Goal: Task Accomplishment & Management: Complete application form

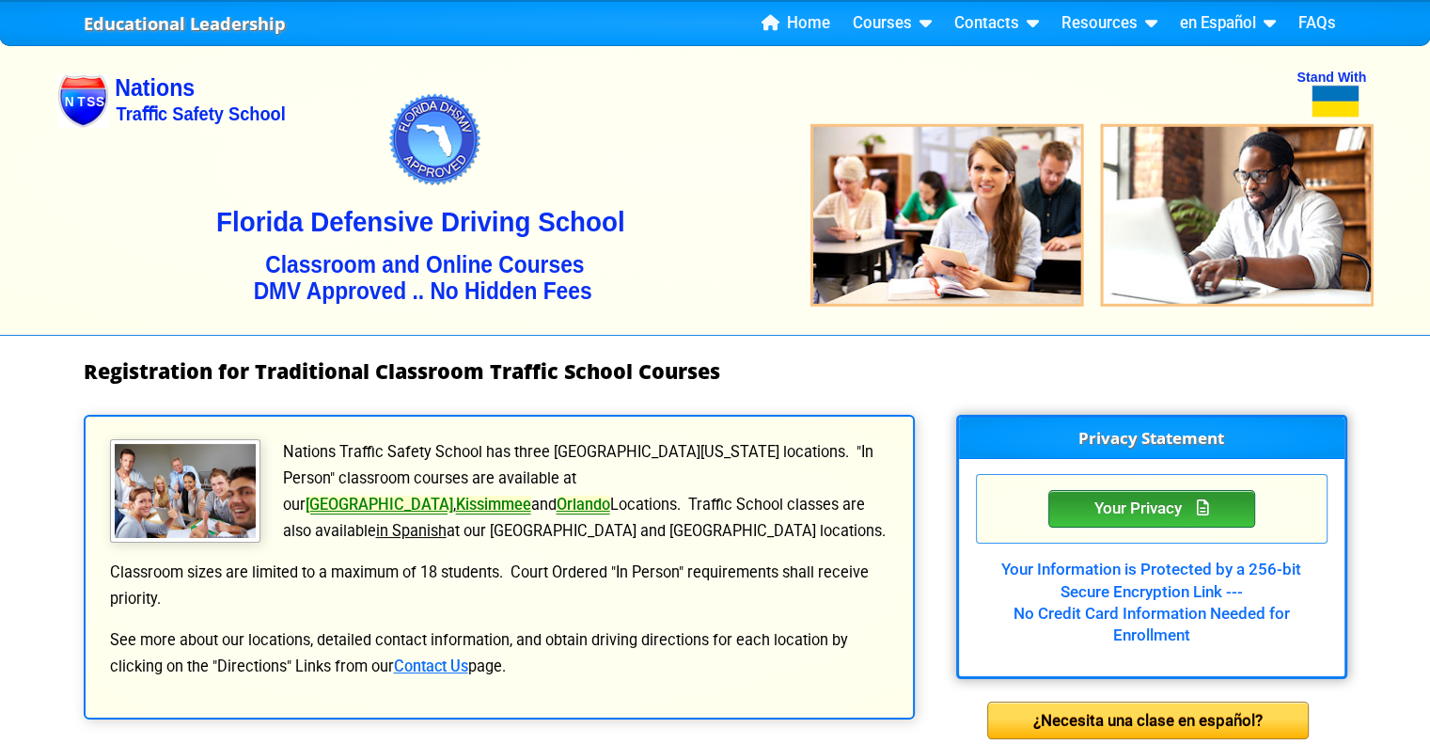
click at [1171, 496] on div "Your Privacy" at bounding box center [1152, 509] width 207 height 38
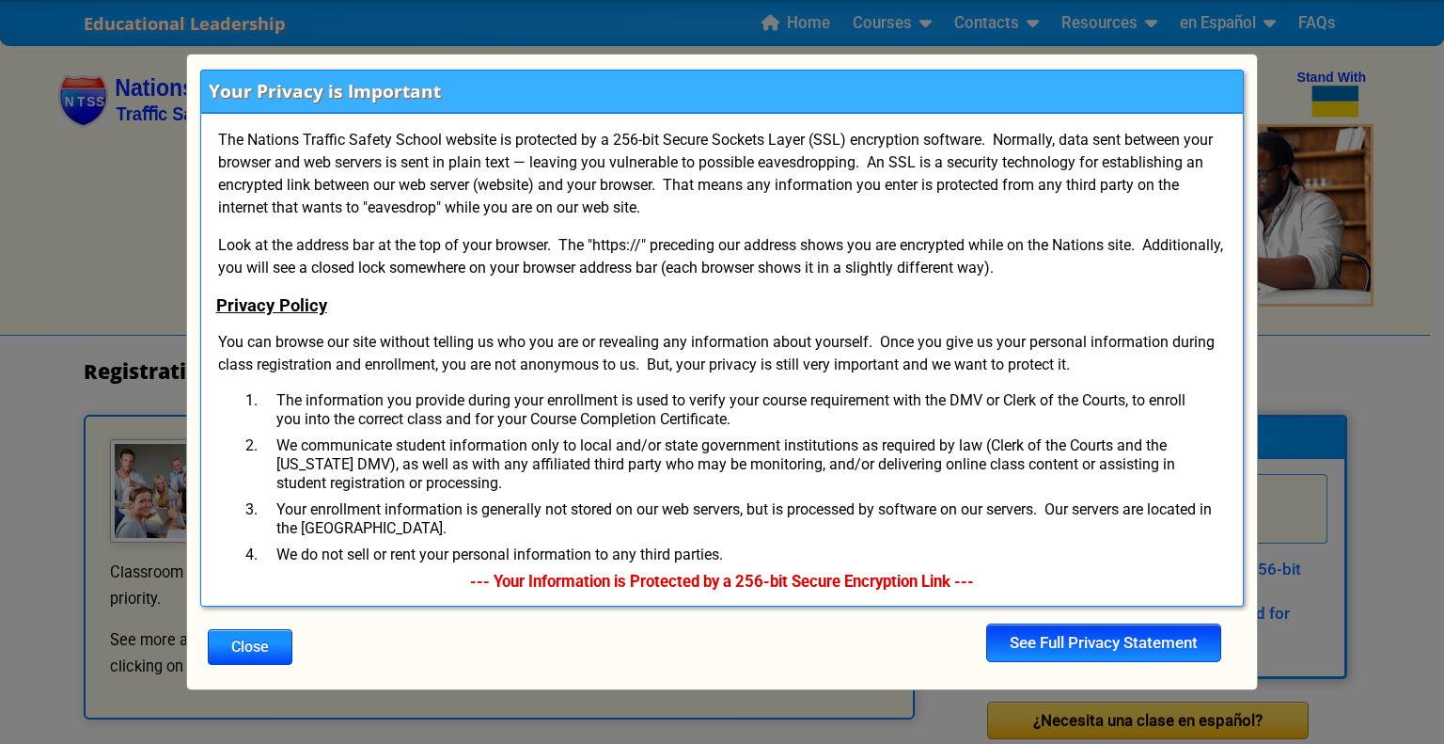
click at [1049, 642] on div "See Full Privacy Statement" at bounding box center [1103, 642] width 235 height 38
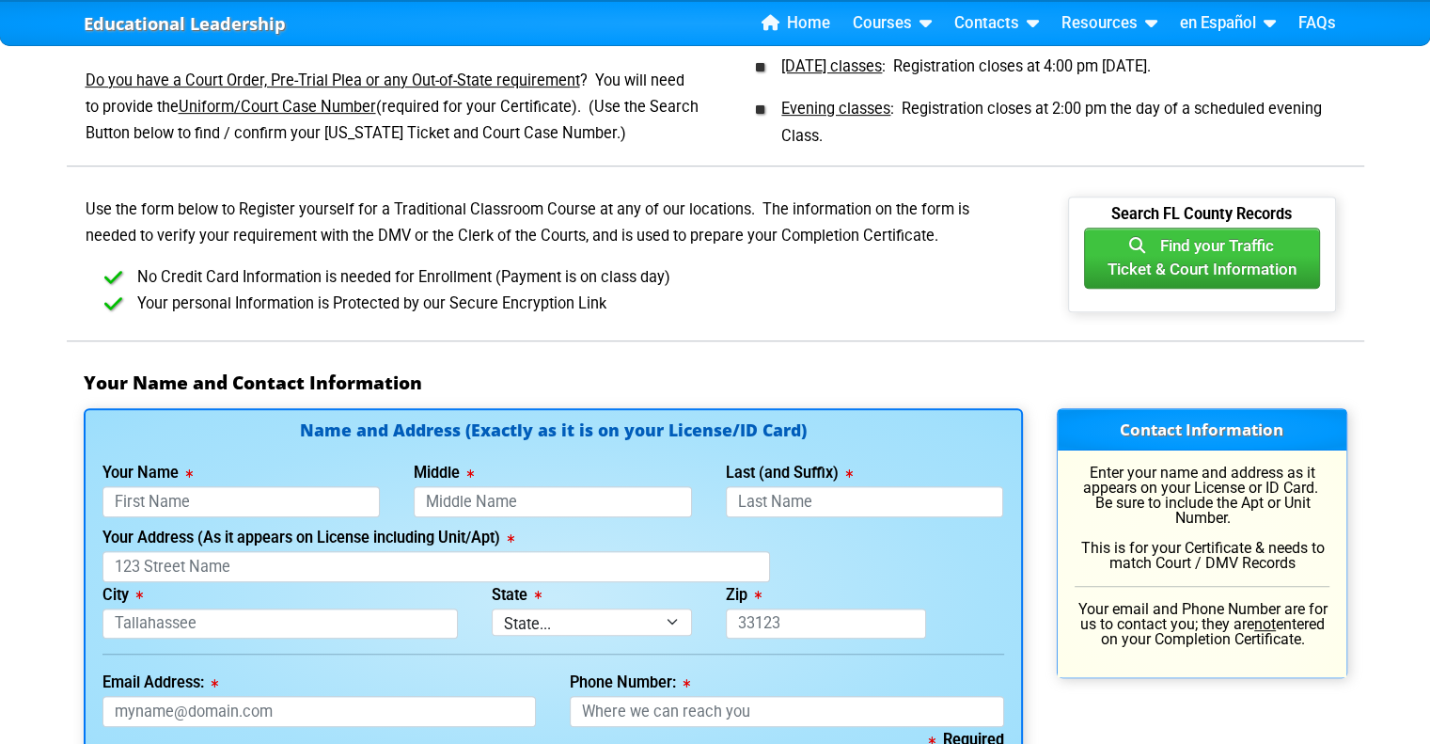
scroll to position [940, 0]
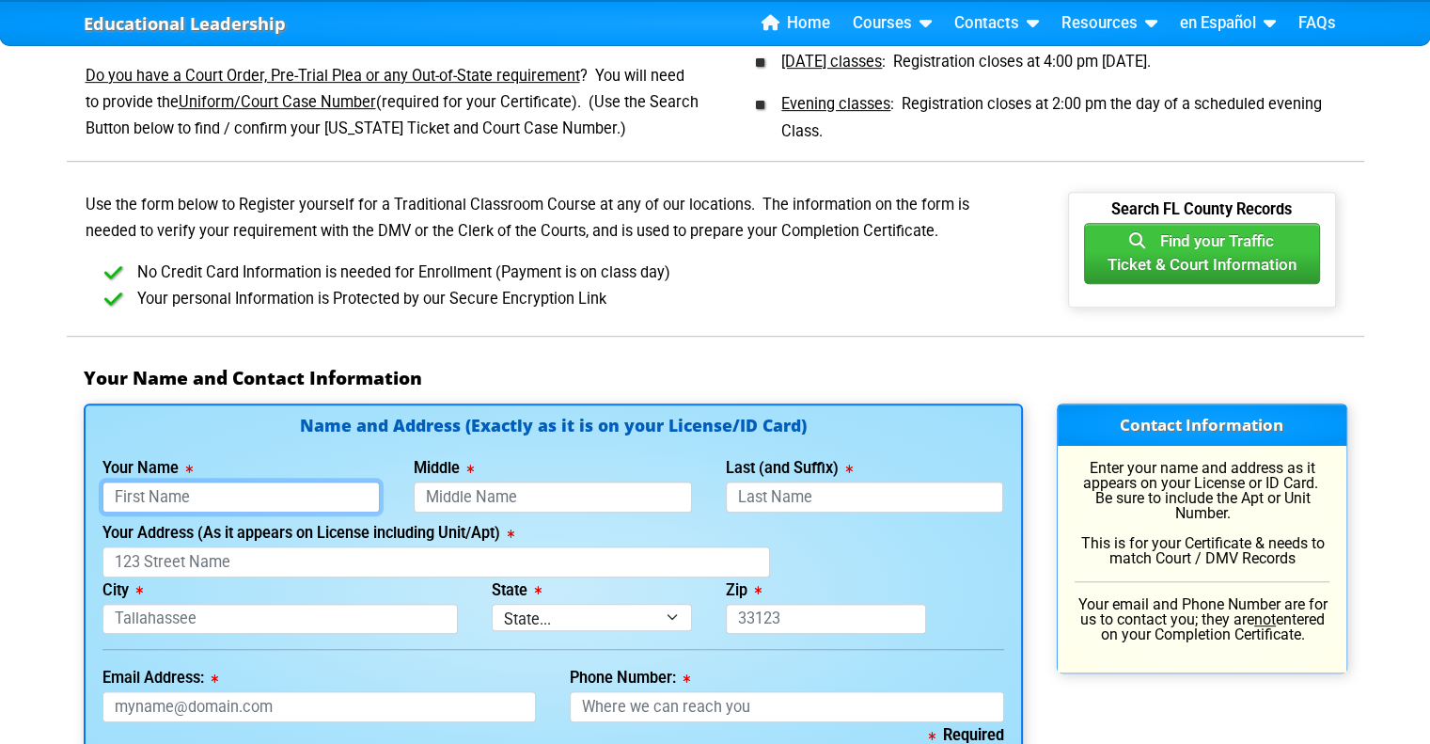
click at [200, 491] on input "Your Name" at bounding box center [242, 496] width 278 height 31
type input "[PERSON_NAME]"
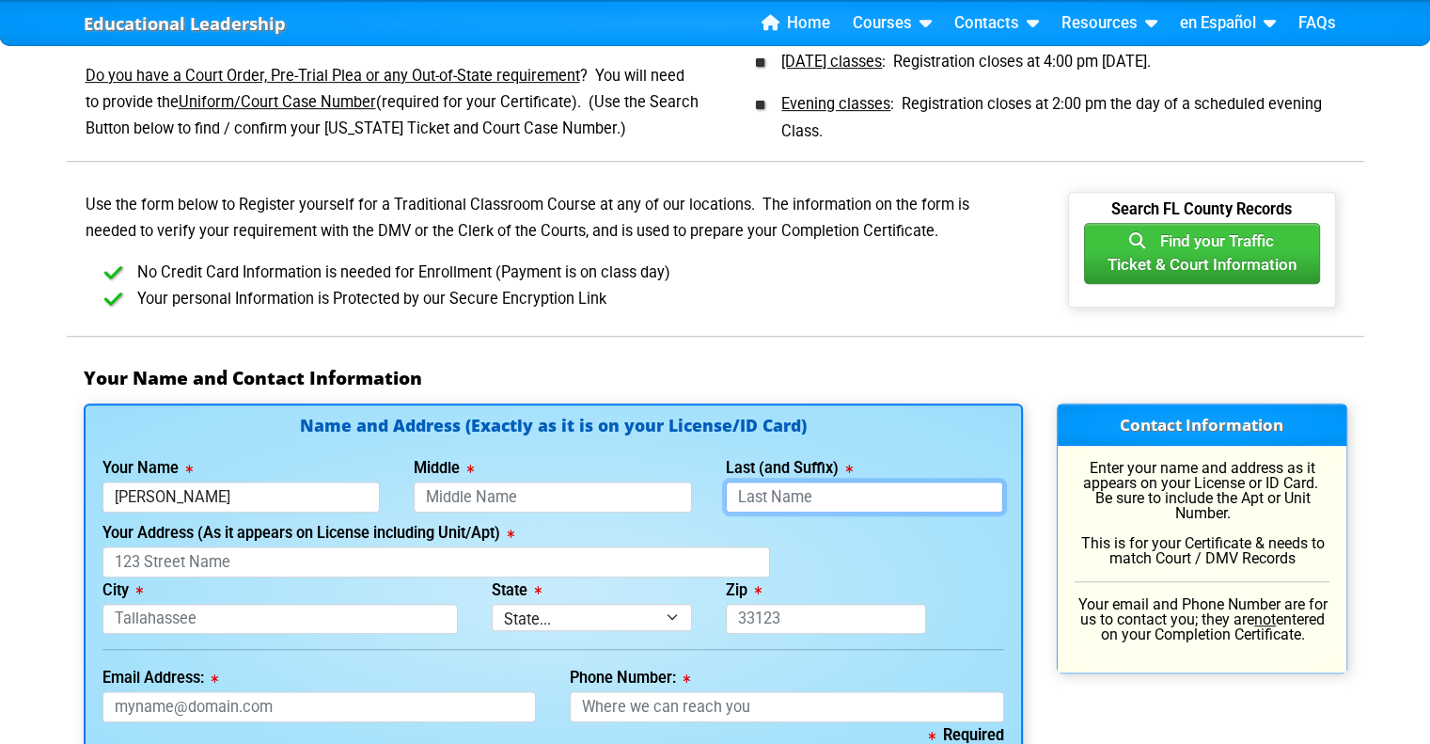
type input "[PERSON_NAME]"
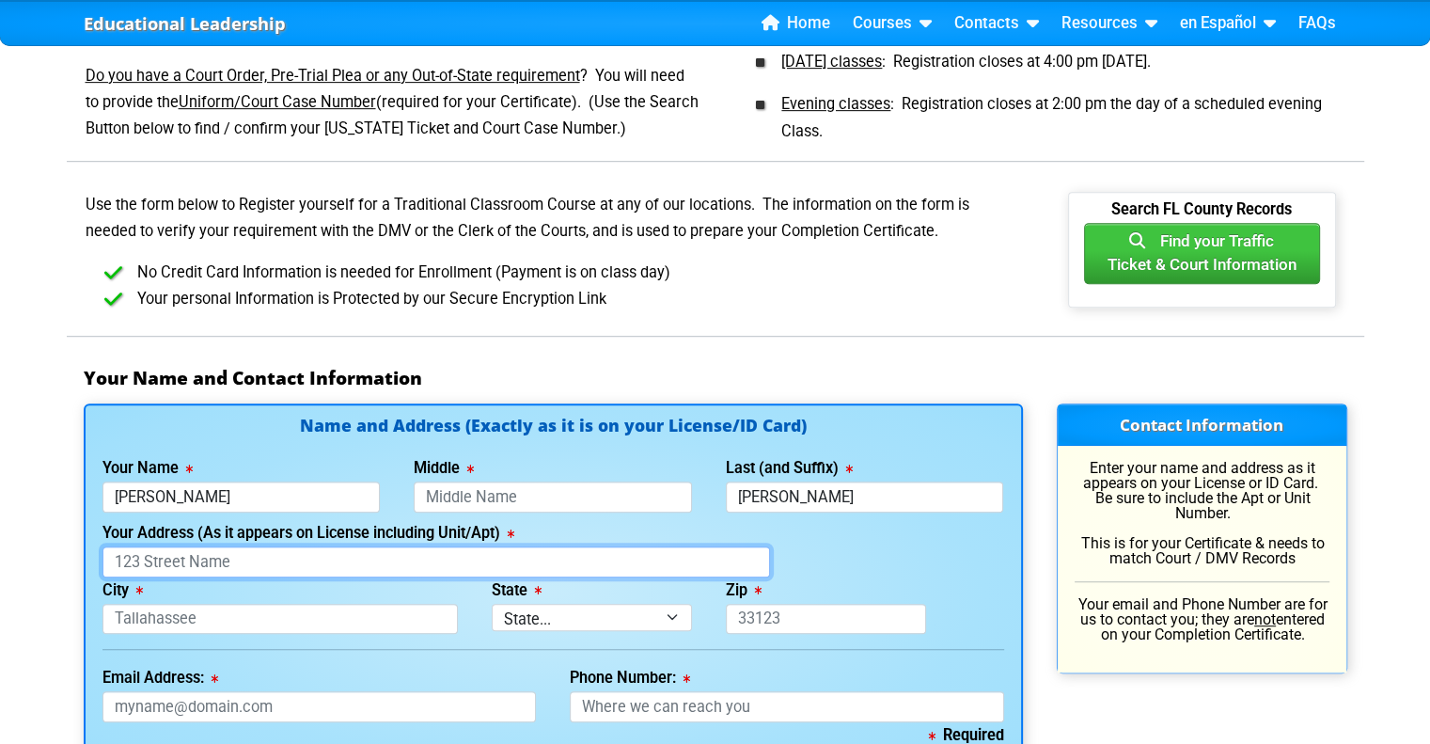
type input "[STREET_ADDRESS]"
type input "palmetto"
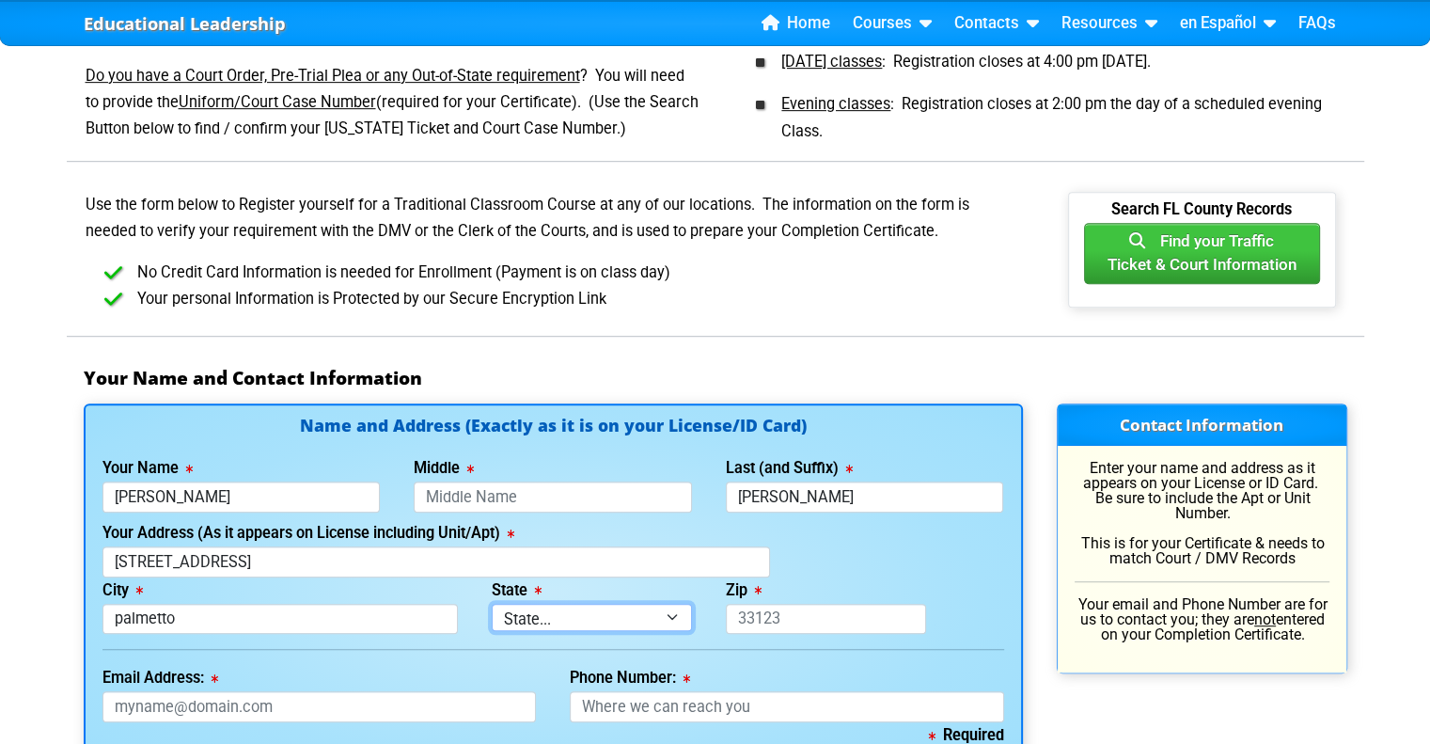
select select "{"fullName":"[US_STATE]","abbreviation":"FL","uniqueId":"1d559909-6cf0-4a4d-848…"
type input "34221"
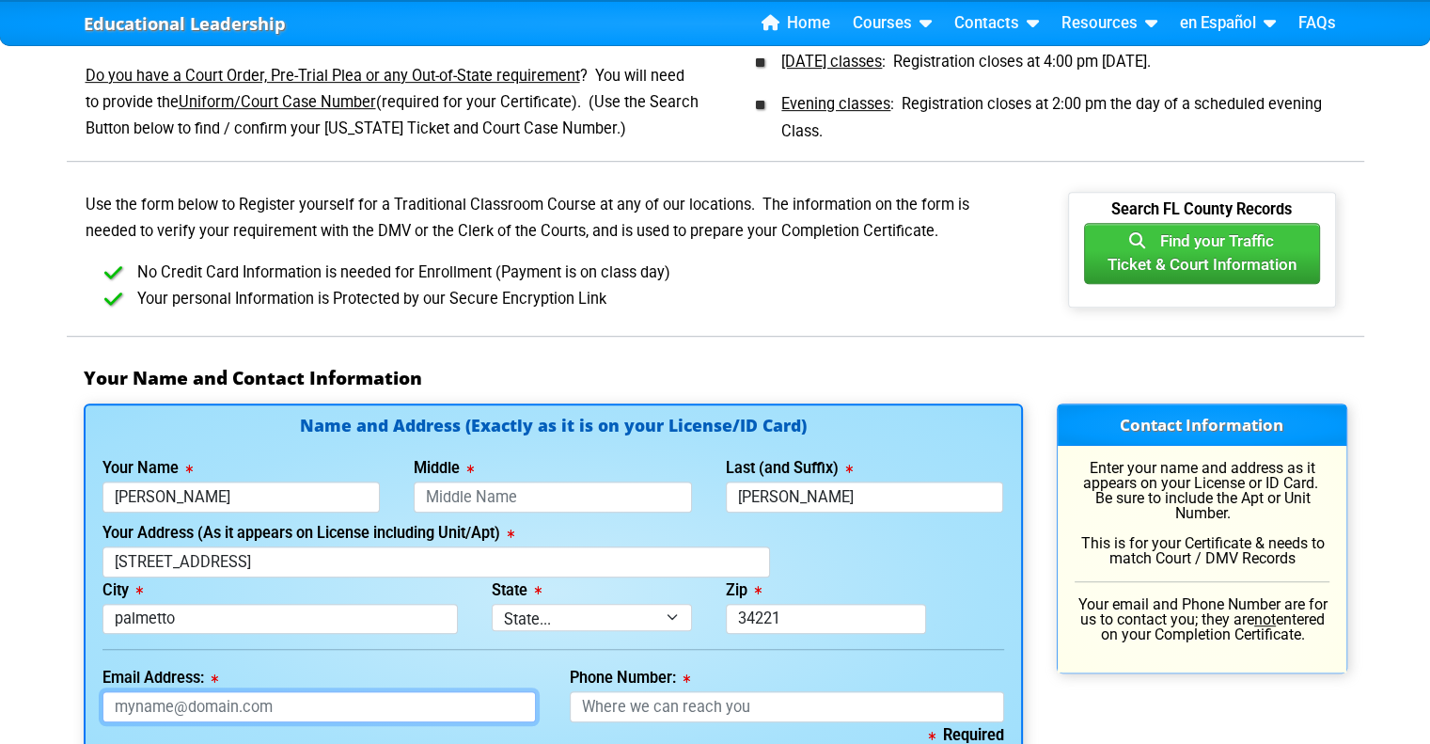
type input "[EMAIL_ADDRESS][DOMAIN_NAME]"
type input "9419205307"
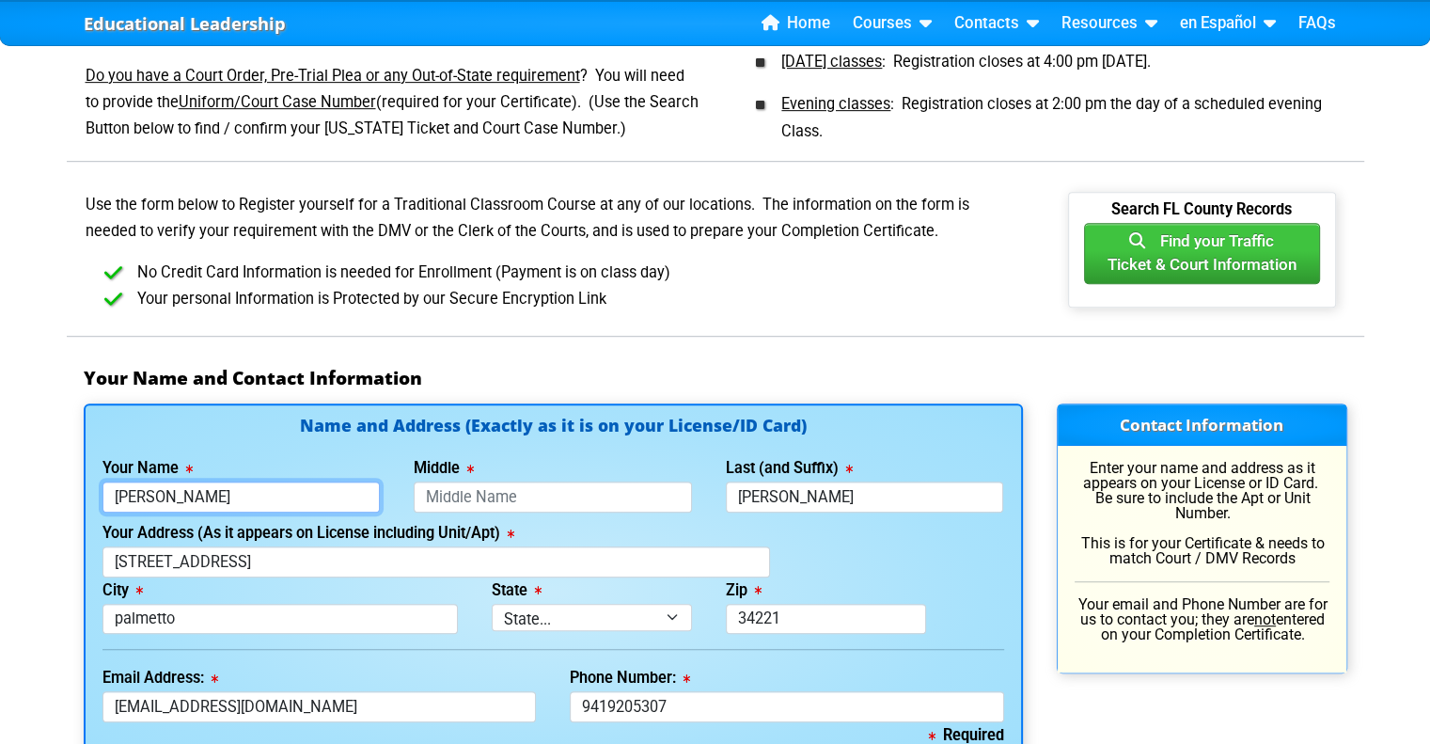
type input "[PERSON_NAME]"
type input "[PHONE_NUMBER]"
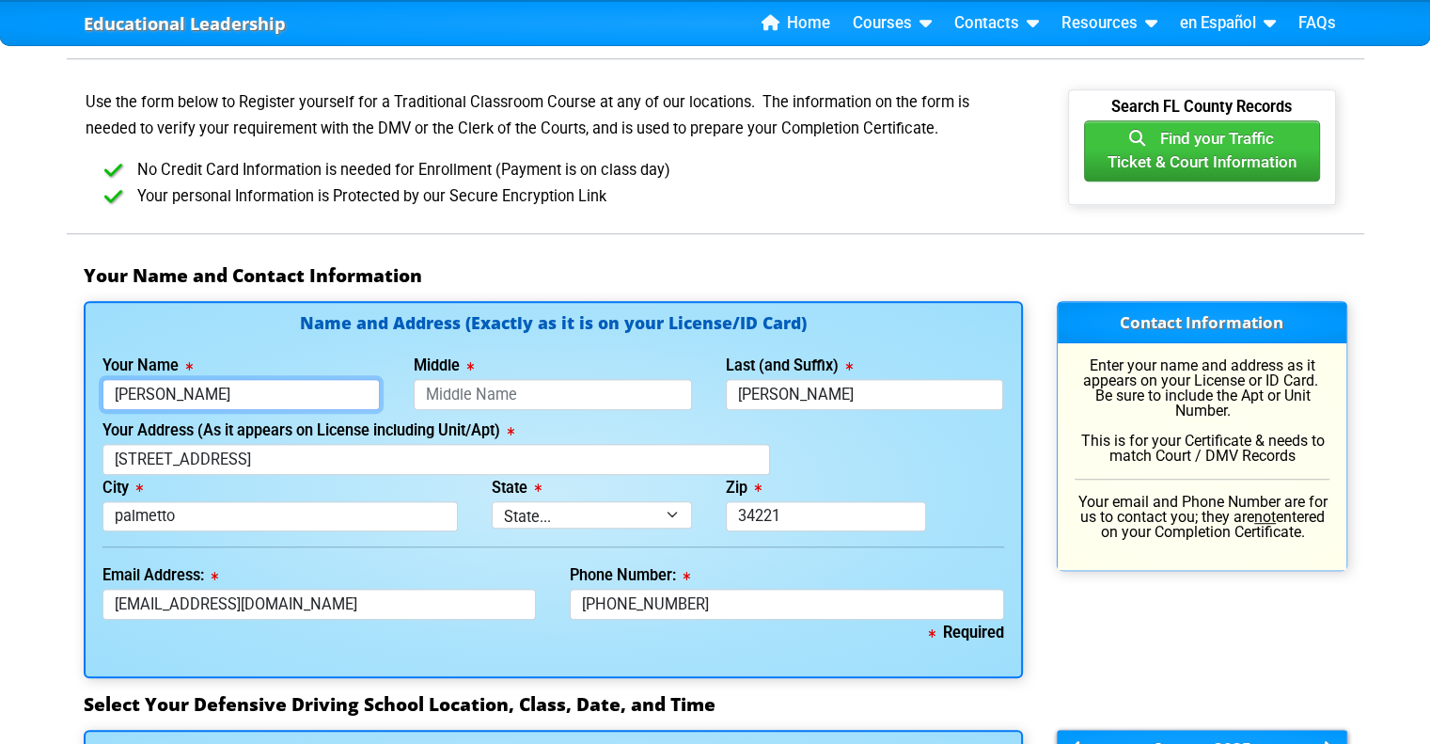
scroll to position [1317, 0]
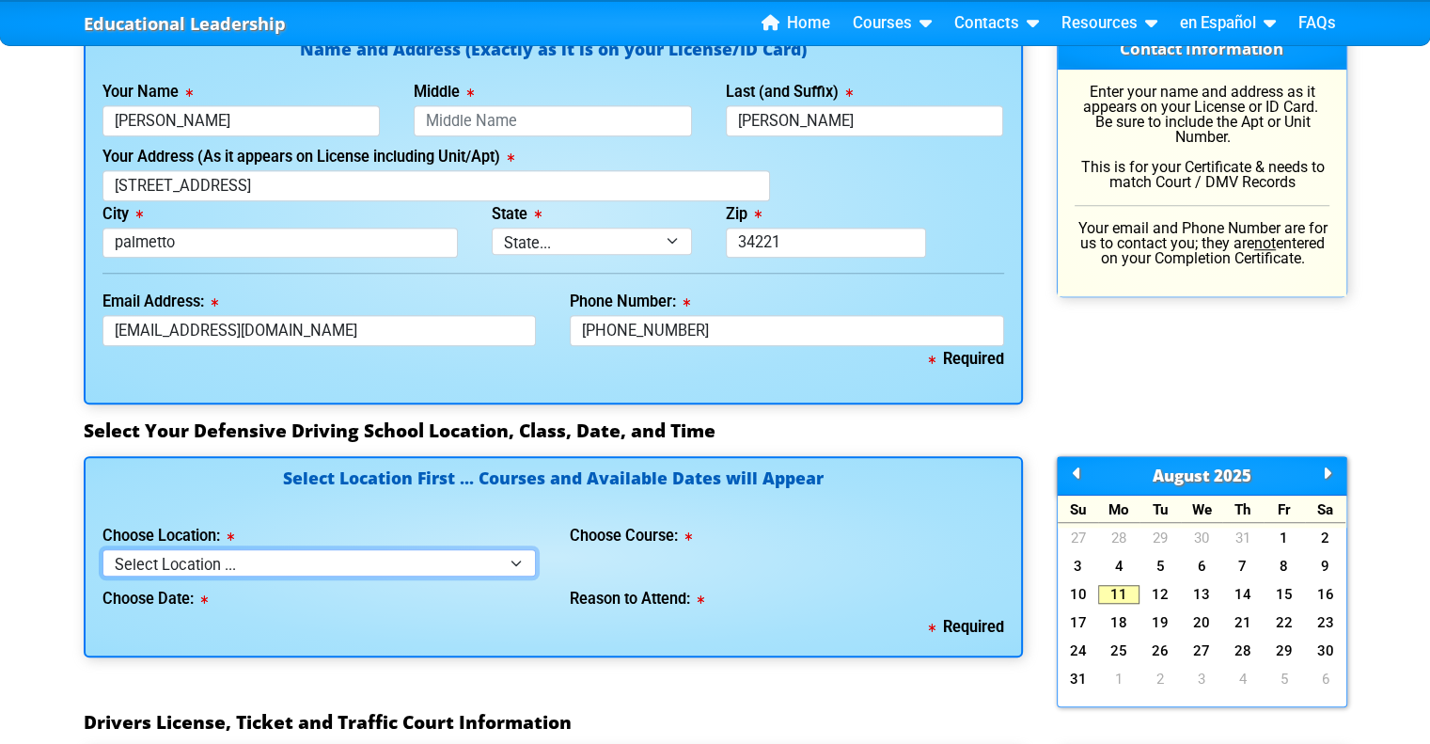
click at [519, 563] on select "Select Location ... Tampa Orlando Kissimmee [GEOGRAPHIC_DATA] - en español [GEO…" at bounding box center [320, 562] width 434 height 27
select select "2"
click at [103, 549] on select "Select Location ... Tampa Orlando Kissimmee [GEOGRAPHIC_DATA] - en español [GEO…" at bounding box center [320, 562] width 434 height 27
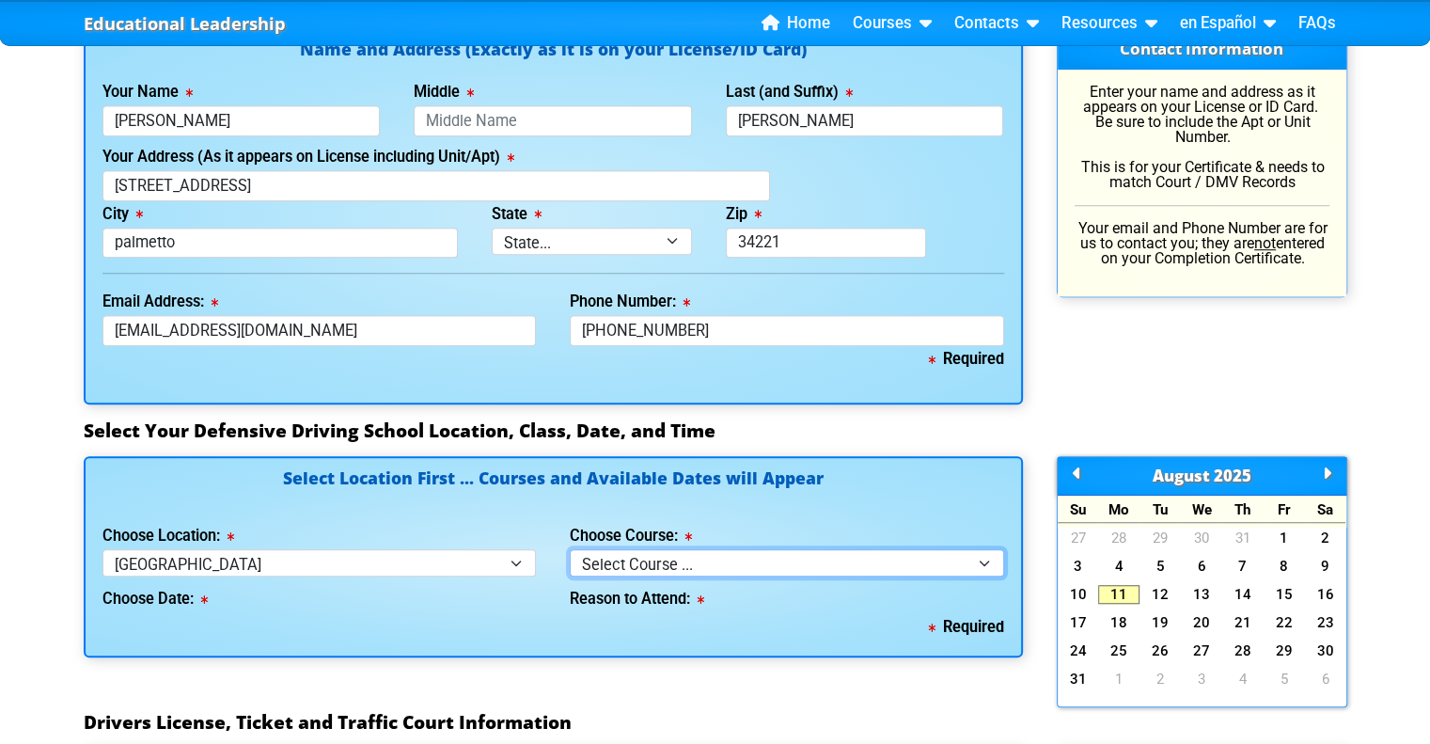
click at [982, 559] on select "Select Course ... 4 Hour BDI Class (Basic Course & TCAC) 4 Hour Under 25 Class …" at bounding box center [787, 562] width 434 height 27
select select "1"
click at [570, 549] on select "Select Course ... 4 Hour BDI Class (Basic Course & TCAC) 4 Hour Under 25 Class …" at bounding box center [787, 562] width 434 height 27
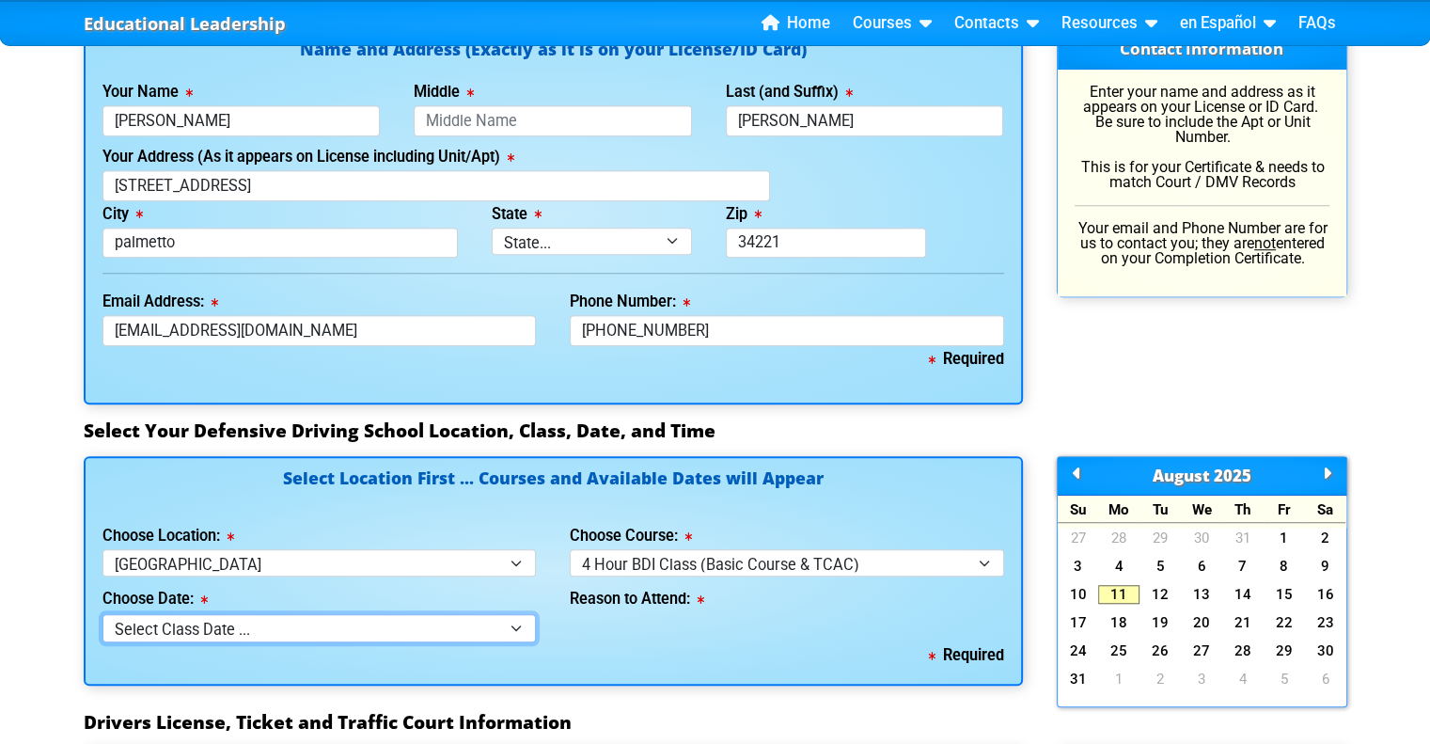
click at [519, 625] on select "Select Class Date ... Aug 9 -- (Closed - Class Full) Aug 16 -- (Closed - Class …" at bounding box center [320, 627] width 434 height 27
select select "08/23/2025, 8"
click at [103, 614] on select "Select Class Date ... Aug 9 -- (Closed - Class Full) Aug 16 -- (Closed - Class …" at bounding box center [320, 627] width 434 height 27
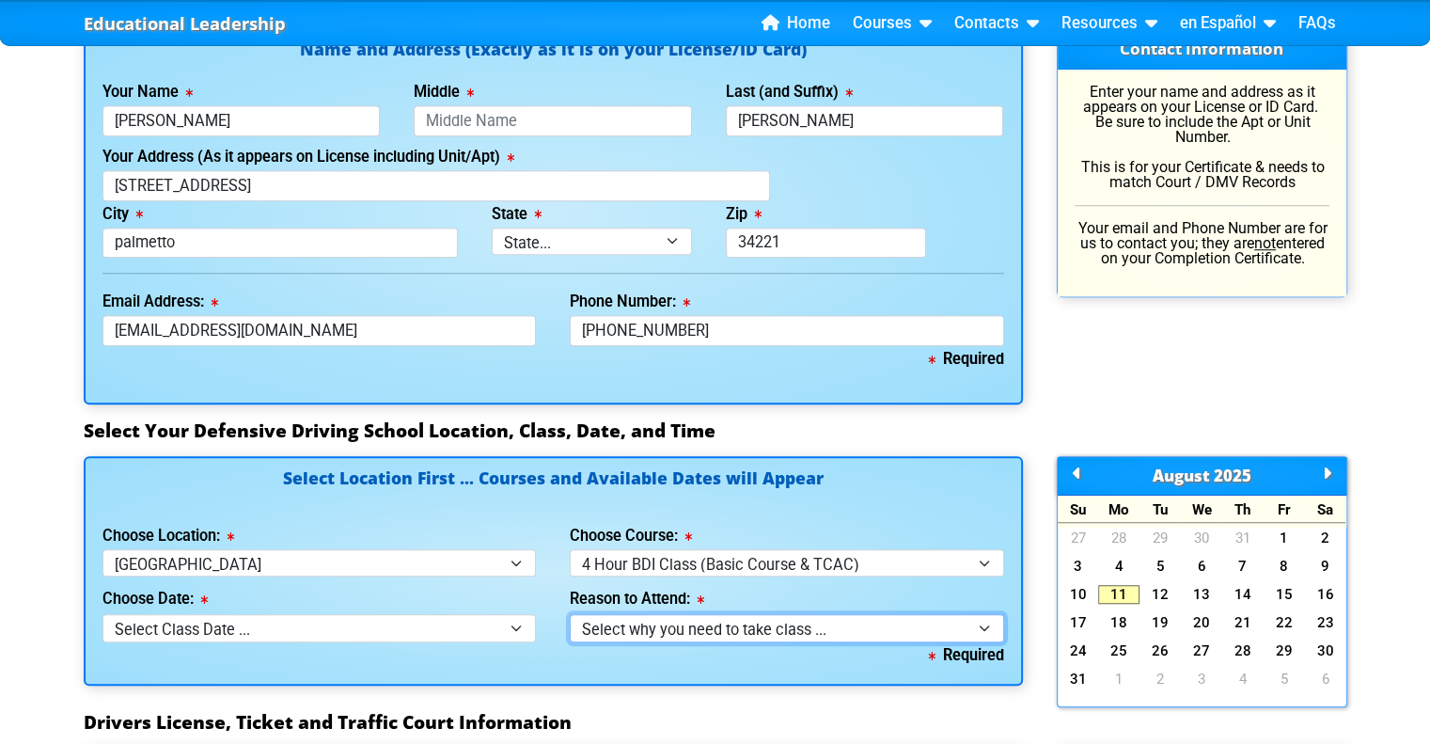
click at [983, 627] on select "Select why you need to take class ... Election for Traffic Ticket (No Points) C…" at bounding box center [787, 627] width 434 height 27
select select "BDI - Election for Traffic Ticket"
click at [570, 614] on select "Select why you need to take class ... Election for Traffic Ticket (No Points) C…" at bounding box center [787, 627] width 434 height 27
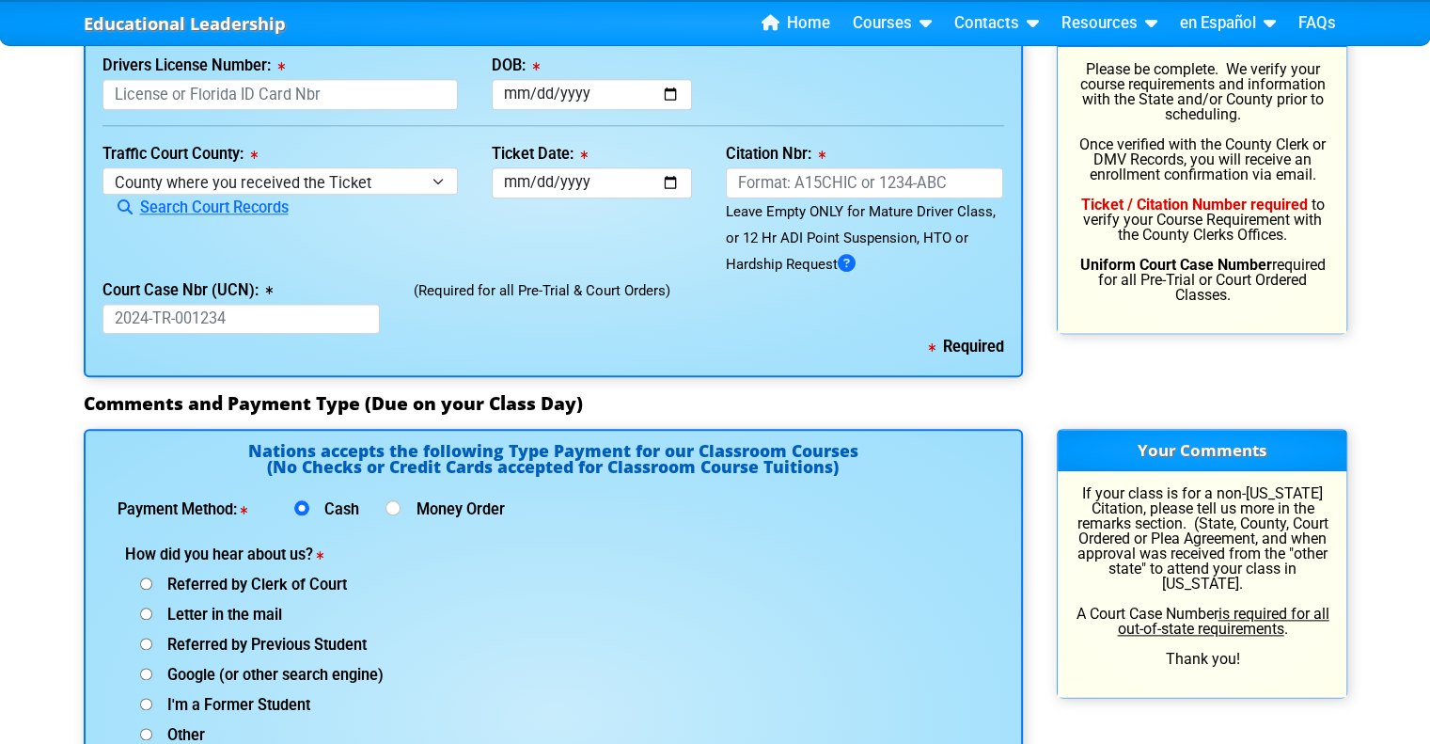
scroll to position [2069, 0]
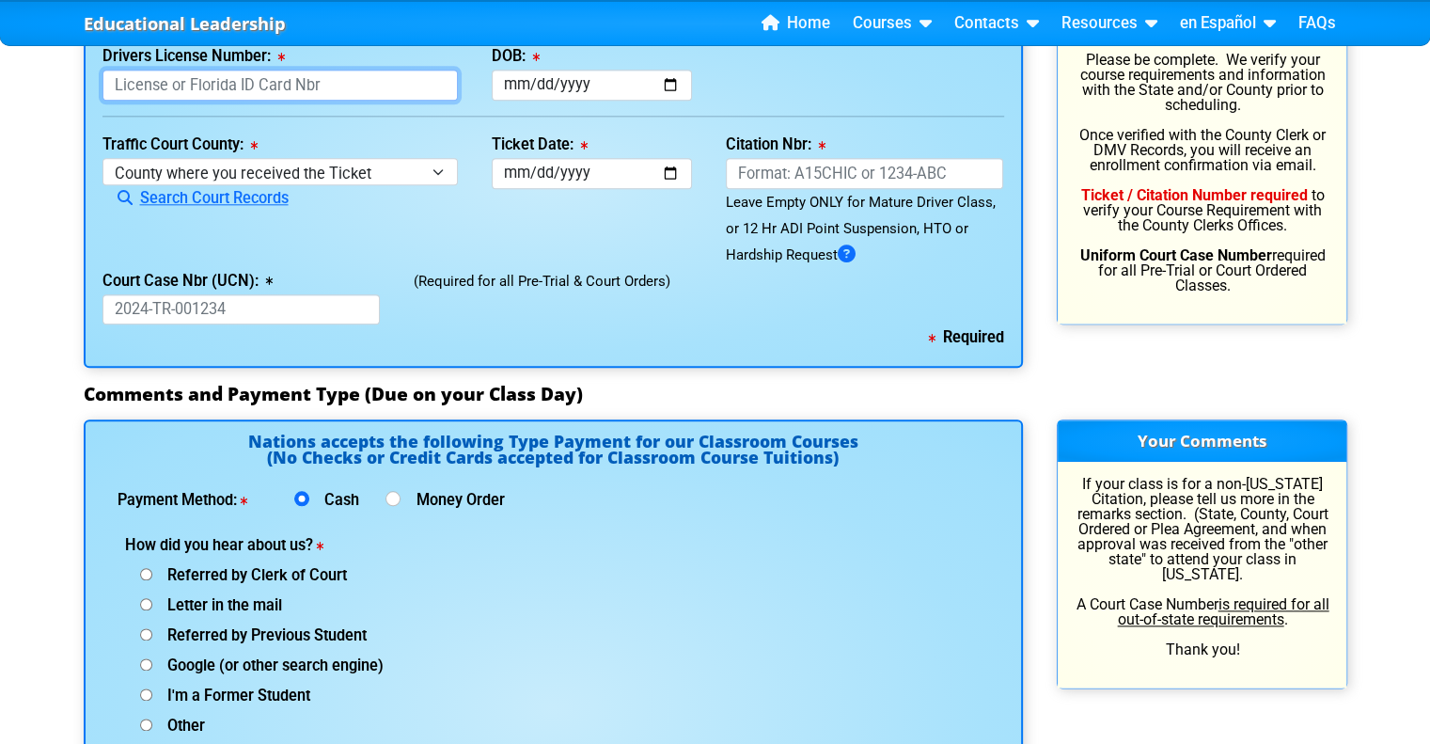
click at [180, 86] on input "Drivers License Number:" at bounding box center [281, 85] width 356 height 31
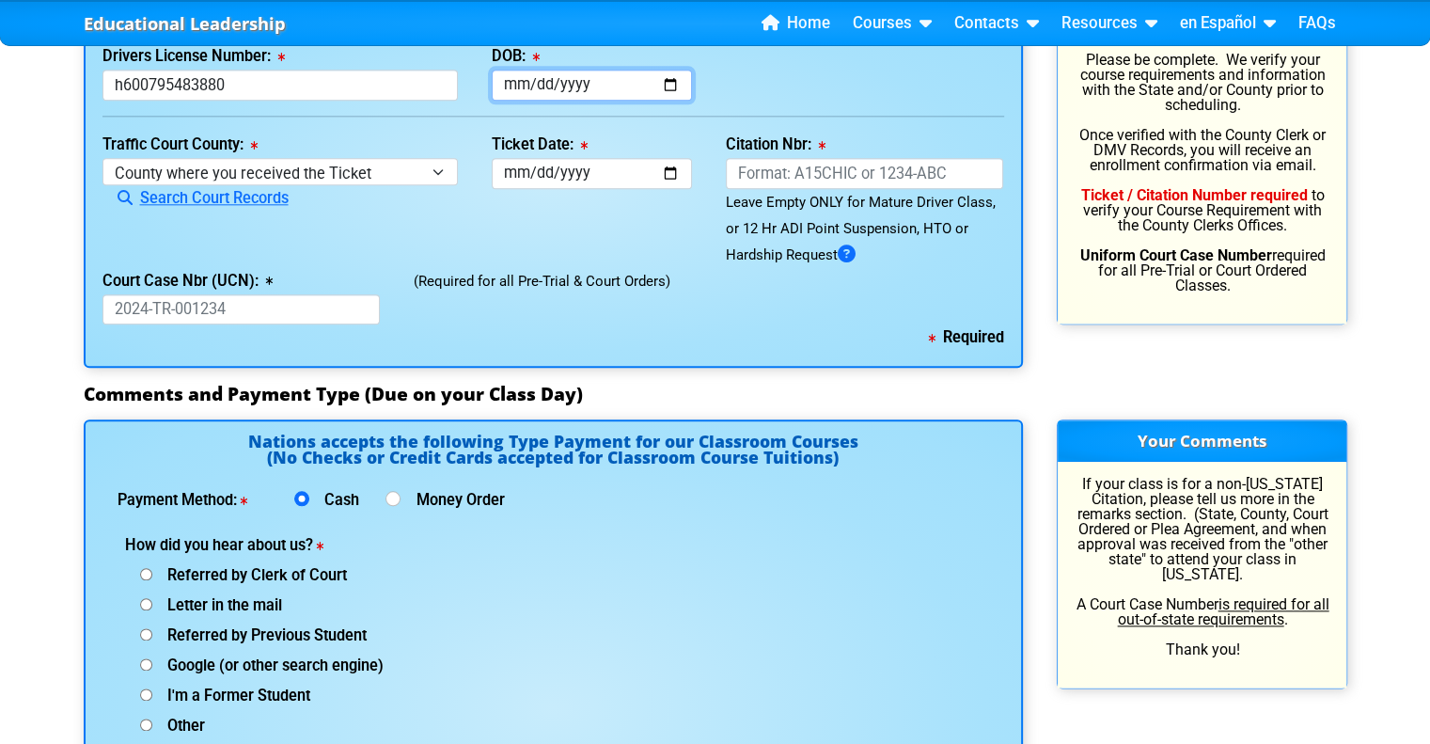
type input "H600795483880"
click at [522, 72] on input "DOB:" at bounding box center [592, 85] width 200 height 31
type input "1948-10-28"
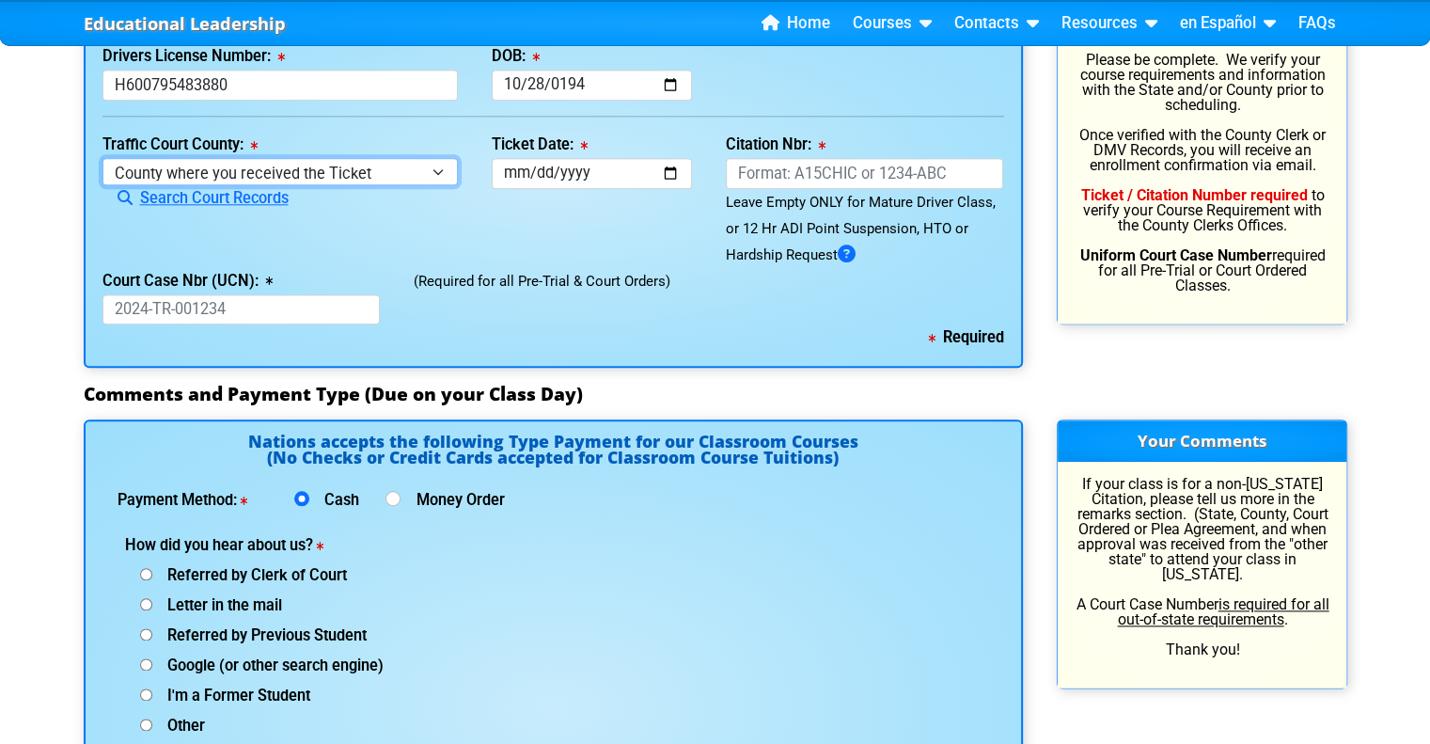
click at [437, 166] on select "County where you received the Ticket Out of State Out of State - Georgia Out of…" at bounding box center [281, 171] width 356 height 27
select select "{"countyName":"Manatee","state":"FL","uniqueId":"7951b482-b086-41cb-930c-68cc47…"
click at [103, 158] on select "County where you received the Ticket Out of State Out of State - Georgia Out of…" at bounding box center [281, 171] width 356 height 27
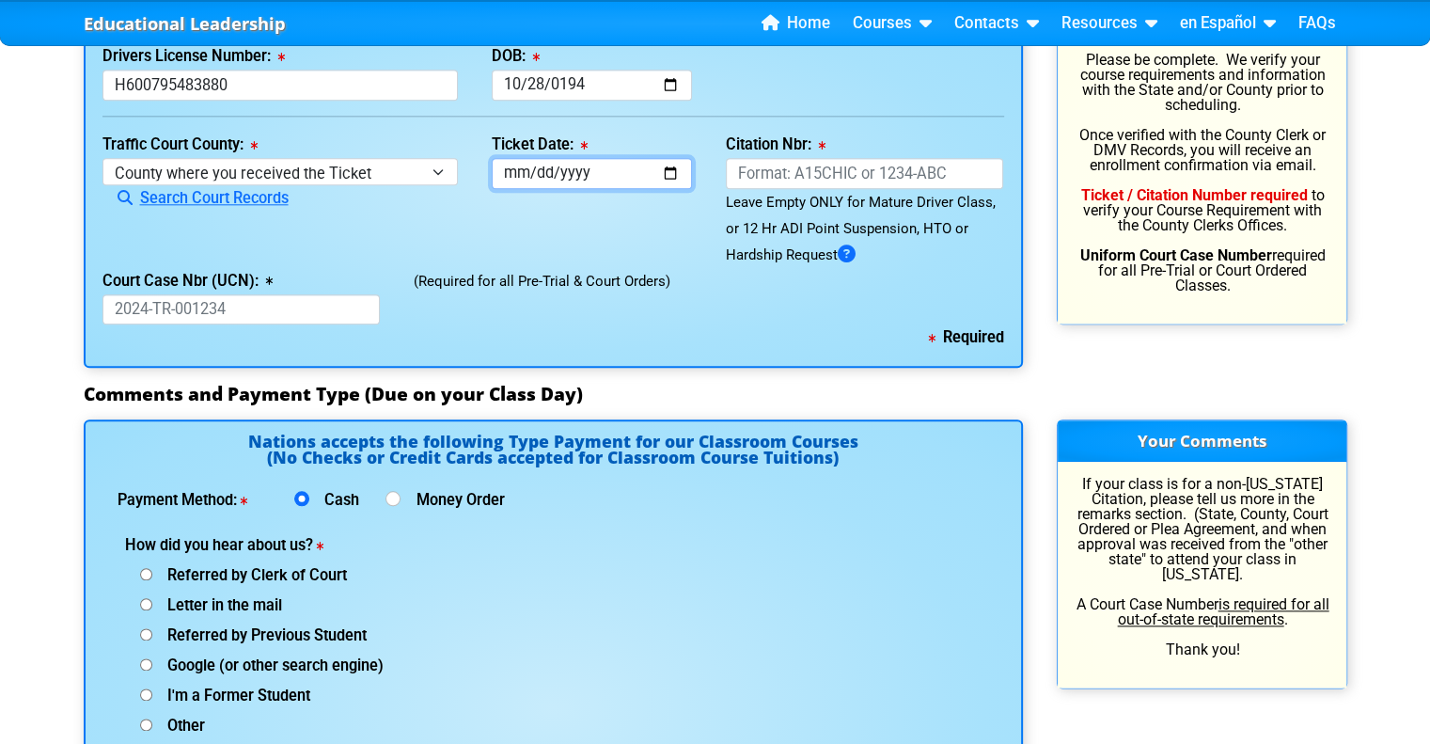
drag, startPoint x: 519, startPoint y: 166, endPoint x: 513, endPoint y: 204, distance: 38.2
click at [518, 166] on input "Ticket Date:" at bounding box center [592, 173] width 200 height 31
type input "2025-05-25"
click at [671, 172] on input "2025-05-25" at bounding box center [592, 173] width 200 height 31
click at [763, 494] on div "Payment Method: Cash Money Order" at bounding box center [554, 502] width 902 height 30
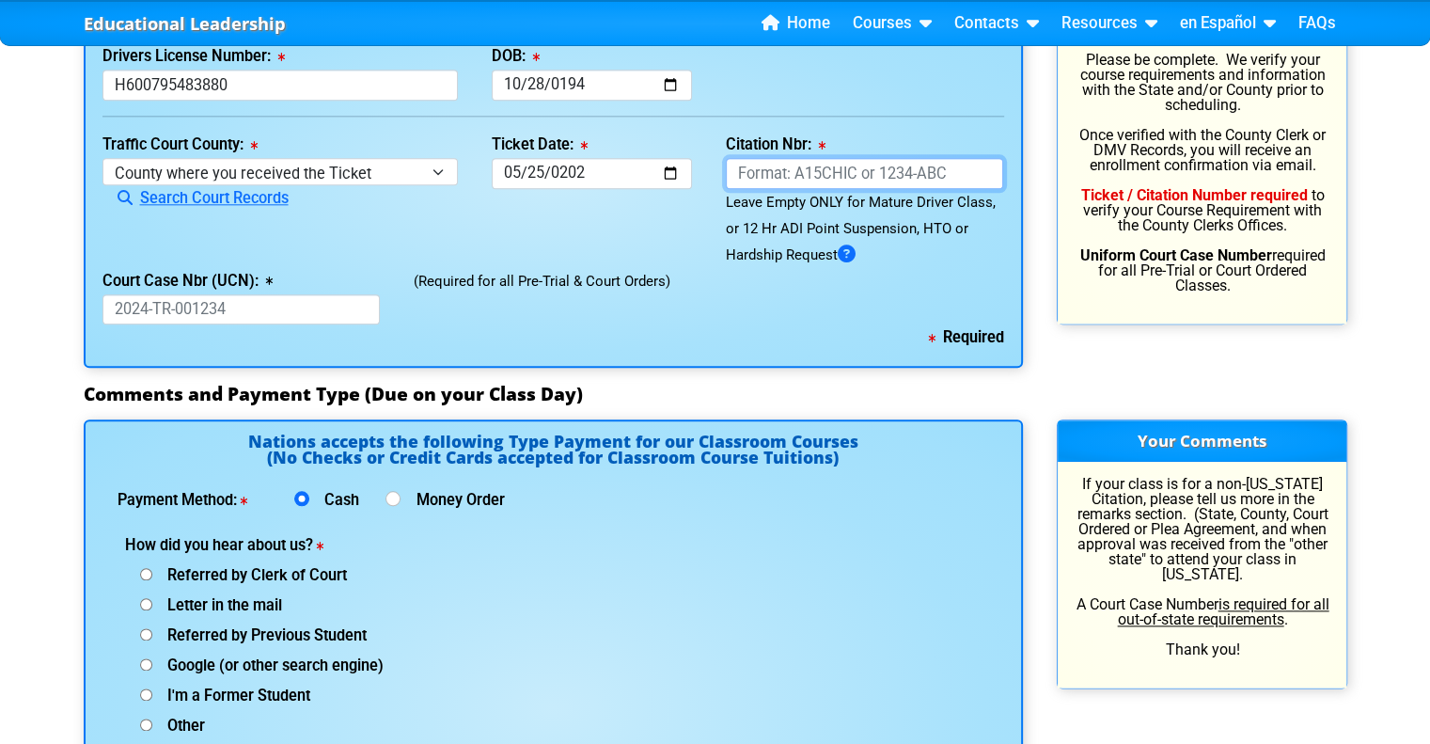
click at [969, 166] on input "Citation Nbr:" at bounding box center [865, 173] width 278 height 31
click at [754, 170] on input "Citation Nbr:" at bounding box center [865, 173] width 278 height 31
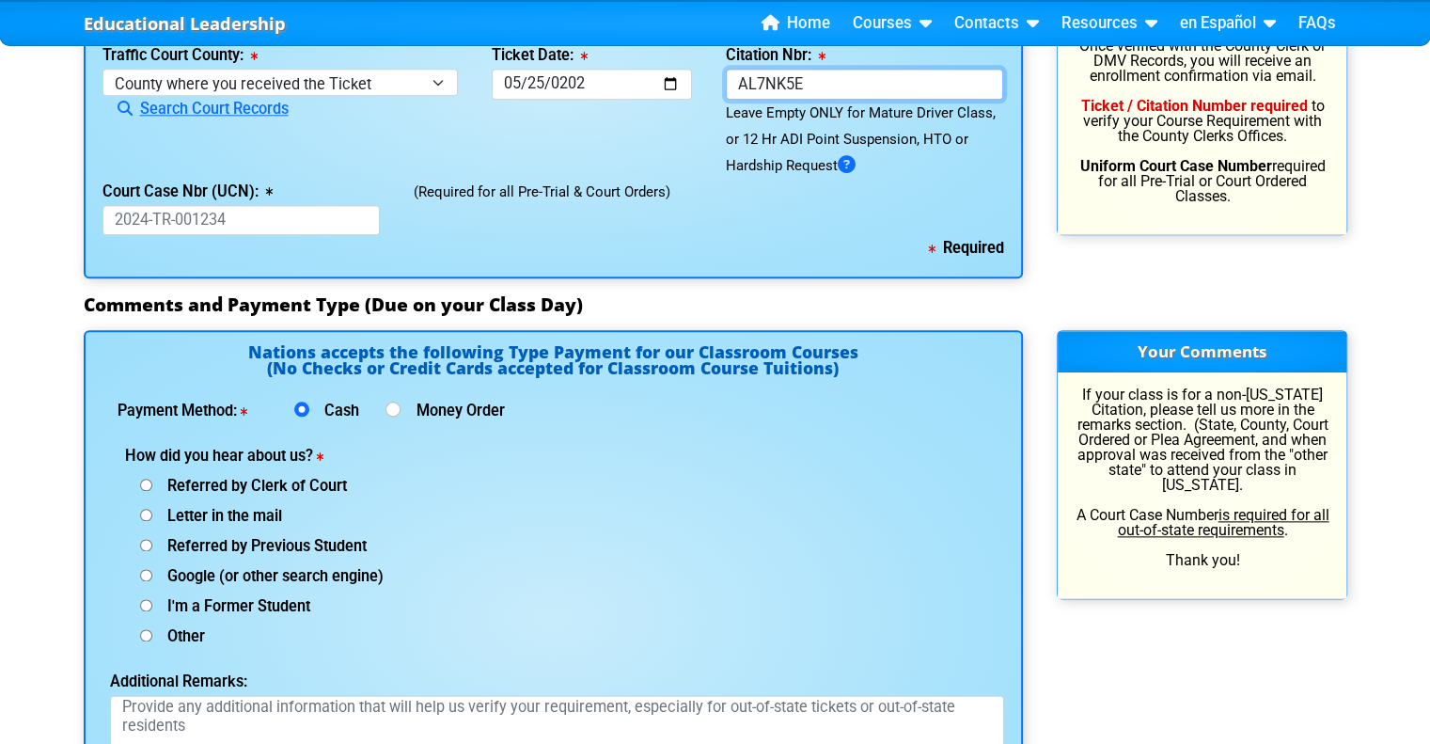
scroll to position [2445, 0]
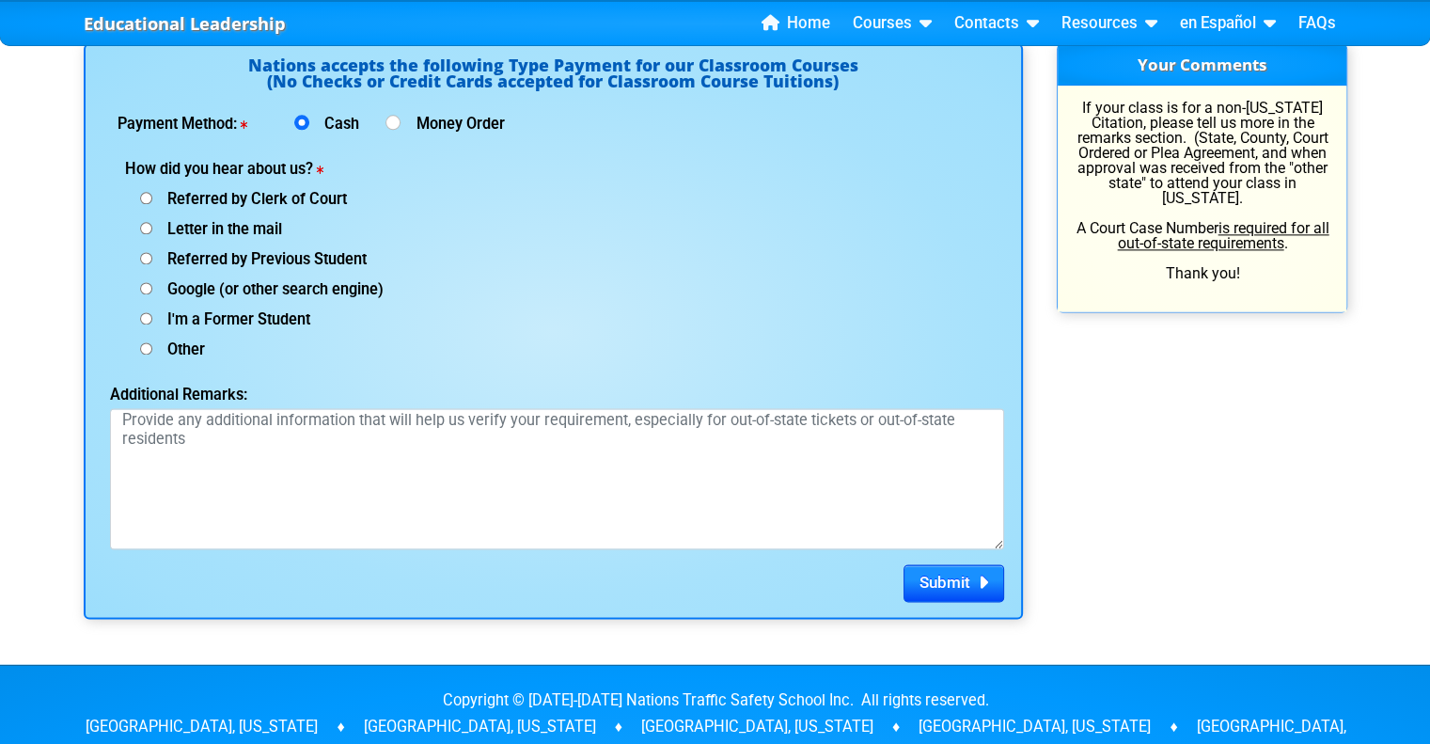
type input "AL7NK5E"
click at [149, 204] on input "Google (or other search engine)" at bounding box center [146, 198] width 12 height 12
radio input "true"
click at [944, 575] on span "Submit" at bounding box center [945, 582] width 51 height 19
